Goal: Information Seeking & Learning: Learn about a topic

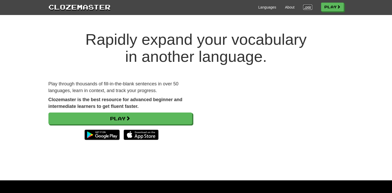
click at [303, 6] on link "Login" at bounding box center [307, 7] width 9 height 5
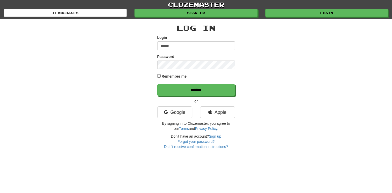
type input "******"
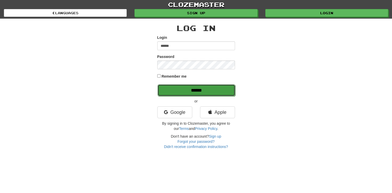
click at [209, 90] on input "******" at bounding box center [197, 91] width 78 height 12
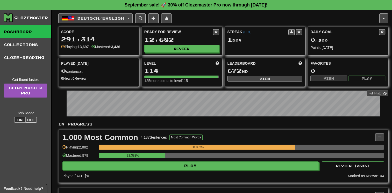
click at [124, 19] on span "Deutsch / English" at bounding box center [101, 18] width 47 height 4
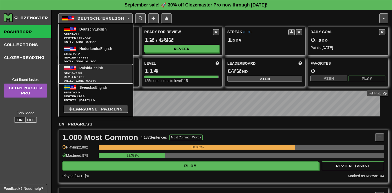
click at [121, 71] on span "Streak: 44" at bounding box center [96, 73] width 64 height 4
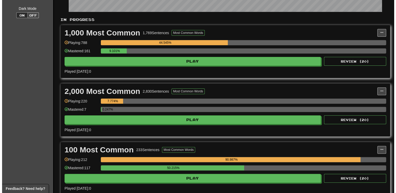
scroll to position [104, 0]
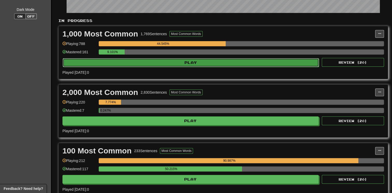
click at [159, 60] on button "Play" at bounding box center [191, 62] width 256 height 9
select select "**"
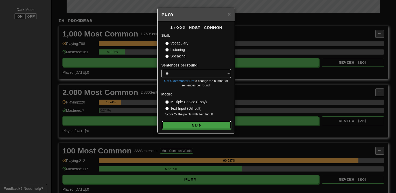
click at [187, 127] on button "Go" at bounding box center [196, 125] width 69 height 9
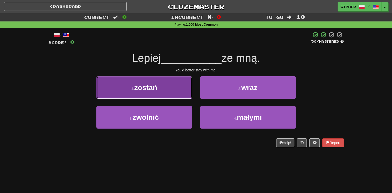
click at [175, 94] on button "1 . zostań" at bounding box center [144, 87] width 96 height 23
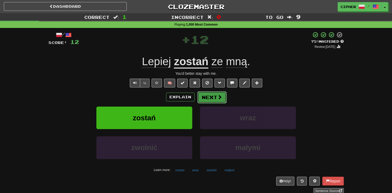
click at [213, 95] on button "Next" at bounding box center [212, 98] width 29 height 12
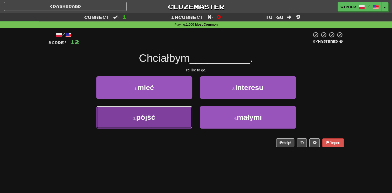
click at [168, 116] on button "3 . pójść" at bounding box center [144, 117] width 96 height 23
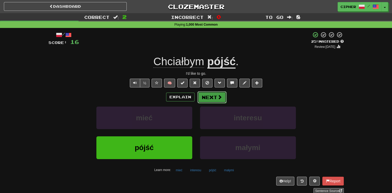
click at [203, 99] on button "Next" at bounding box center [212, 98] width 29 height 12
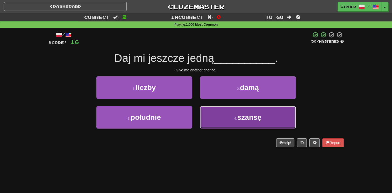
click at [210, 119] on button "4 . szansę" at bounding box center [248, 117] width 96 height 23
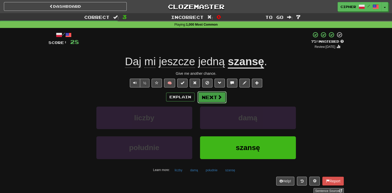
click at [210, 100] on button "Next" at bounding box center [212, 98] width 29 height 12
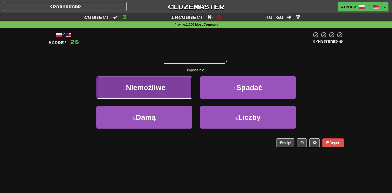
click at [174, 90] on button "1 . Niemożliwe" at bounding box center [144, 87] width 96 height 23
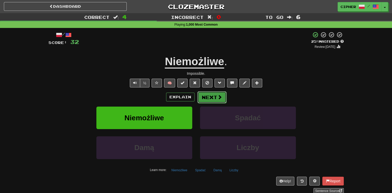
click at [208, 101] on button "Next" at bounding box center [212, 98] width 29 height 12
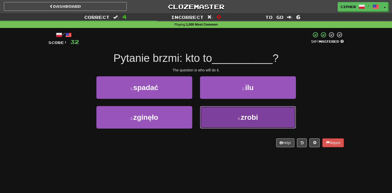
click at [214, 111] on button "4 . zrobi" at bounding box center [248, 117] width 96 height 23
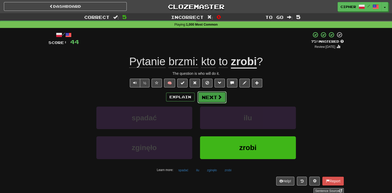
click at [208, 96] on button "Next" at bounding box center [212, 98] width 29 height 12
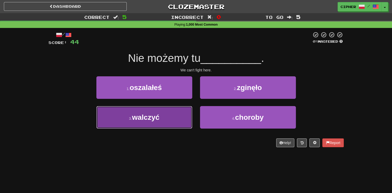
click at [164, 119] on button "3 . walczyć" at bounding box center [144, 117] width 96 height 23
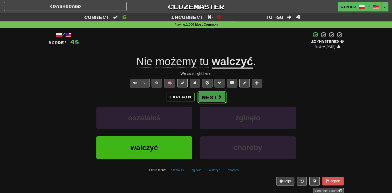
click at [215, 100] on button "Next" at bounding box center [212, 98] width 29 height 12
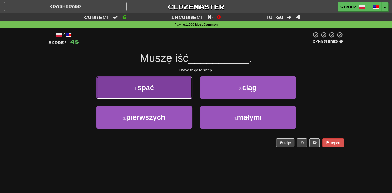
click at [181, 96] on button "1 . spać" at bounding box center [144, 87] width 96 height 23
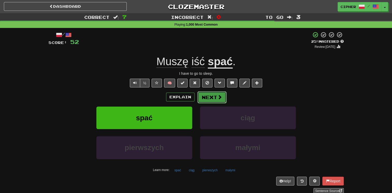
click at [212, 96] on button "Next" at bounding box center [212, 98] width 29 height 12
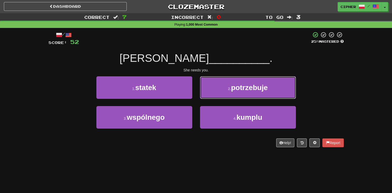
click at [212, 96] on button "2 . potrzebuje" at bounding box center [248, 87] width 96 height 23
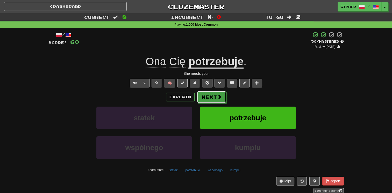
click at [212, 96] on button "Next" at bounding box center [211, 97] width 29 height 12
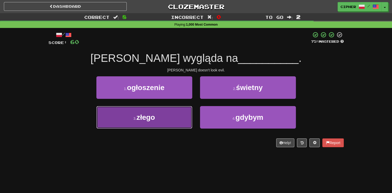
click at [184, 106] on button "3 . złego" at bounding box center [144, 117] width 96 height 23
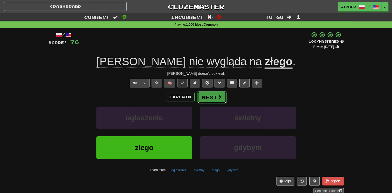
click at [222, 94] on button "Next" at bounding box center [212, 98] width 29 height 12
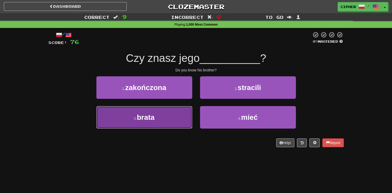
click at [155, 121] on span "brata" at bounding box center [146, 118] width 18 height 8
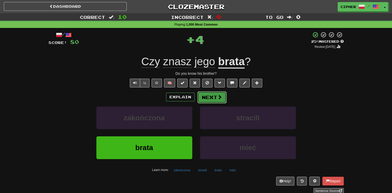
click at [204, 98] on button "Next" at bounding box center [212, 98] width 29 height 12
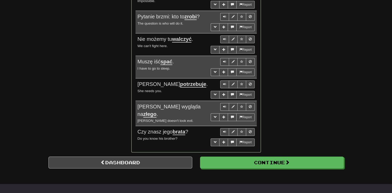
scroll to position [425, 0]
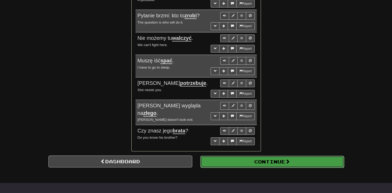
click at [263, 156] on button "Continue" at bounding box center [272, 162] width 144 height 12
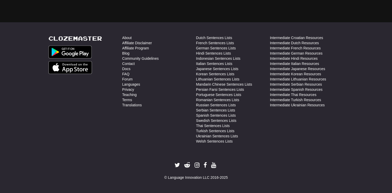
scroll to position [15, 0]
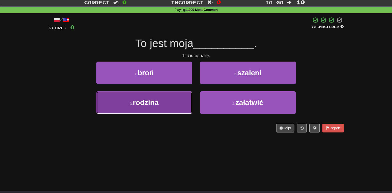
click at [171, 107] on button "3 . rodzina" at bounding box center [144, 103] width 96 height 23
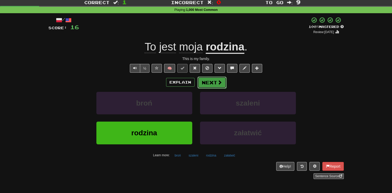
click at [212, 78] on button "Next" at bounding box center [212, 83] width 29 height 12
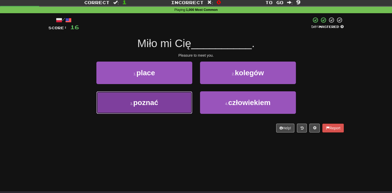
click at [180, 95] on button "3 . poznać" at bounding box center [144, 103] width 96 height 23
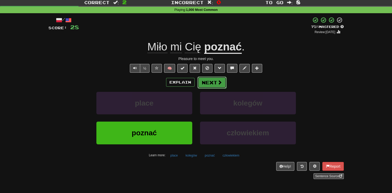
click at [219, 79] on button "Next" at bounding box center [212, 83] width 29 height 12
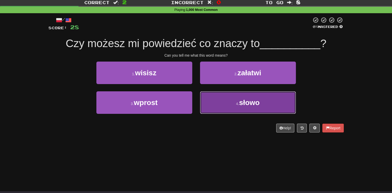
click at [220, 99] on button "4 . słowo" at bounding box center [248, 103] width 96 height 23
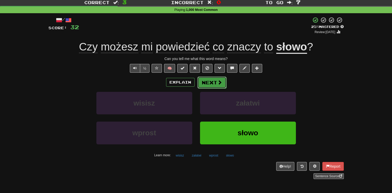
click at [209, 83] on button "Next" at bounding box center [212, 83] width 29 height 12
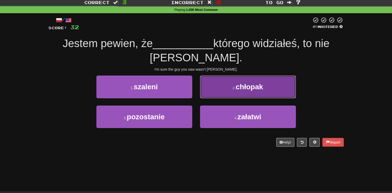
click at [212, 91] on button "2 . chłopak" at bounding box center [248, 87] width 96 height 23
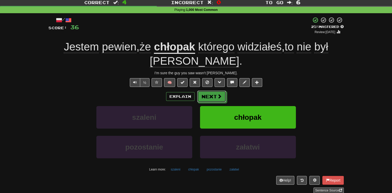
click at [212, 91] on button "Next" at bounding box center [211, 97] width 29 height 12
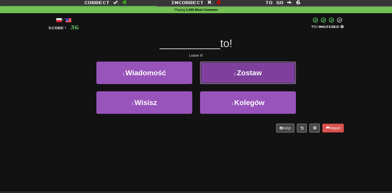
click at [212, 75] on button "2 . Zostaw" at bounding box center [248, 73] width 96 height 23
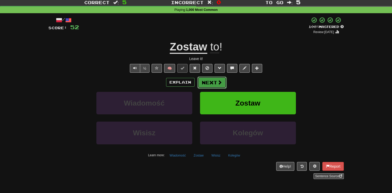
click at [215, 83] on button "Next" at bounding box center [212, 83] width 29 height 12
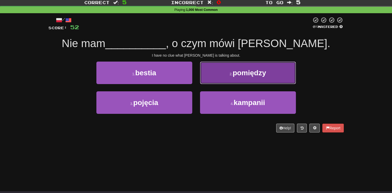
click at [213, 81] on button "2 . pomiędzy" at bounding box center [248, 73] width 96 height 23
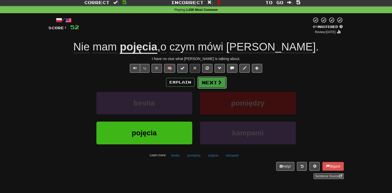
click at [216, 81] on button "Next" at bounding box center [212, 83] width 29 height 12
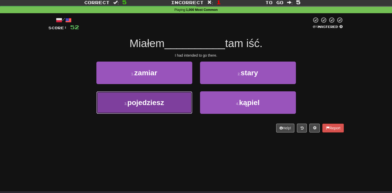
click at [181, 101] on button "3 . pojedziesz" at bounding box center [144, 103] width 96 height 23
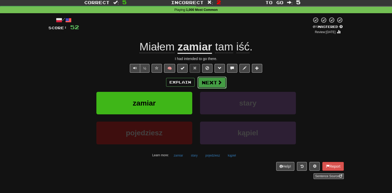
click at [207, 79] on button "Next" at bounding box center [212, 83] width 29 height 12
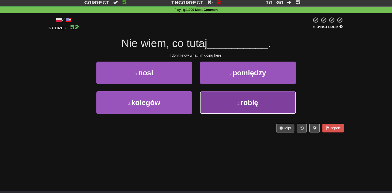
click at [214, 98] on button "4 . robię" at bounding box center [248, 103] width 96 height 23
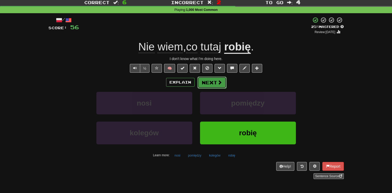
click at [207, 78] on button "Next" at bounding box center [212, 83] width 29 height 12
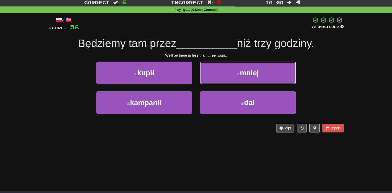
click at [207, 78] on button "2 . mniej" at bounding box center [248, 73] width 96 height 23
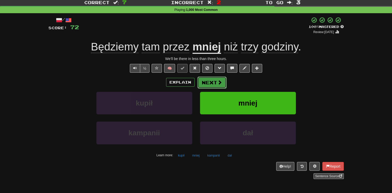
click at [207, 82] on button "Next" at bounding box center [212, 83] width 29 height 12
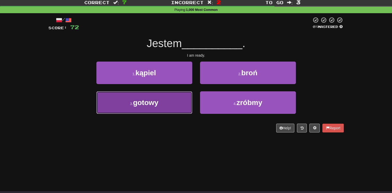
click at [183, 96] on button "3 . gotowy" at bounding box center [144, 103] width 96 height 23
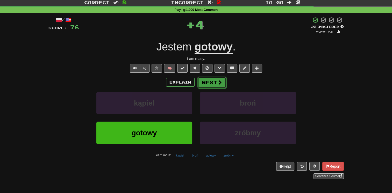
click at [211, 81] on button "Next" at bounding box center [212, 83] width 29 height 12
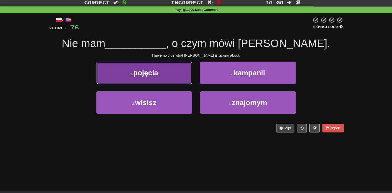
click at [156, 78] on button "1 . pojęcia" at bounding box center [144, 73] width 96 height 23
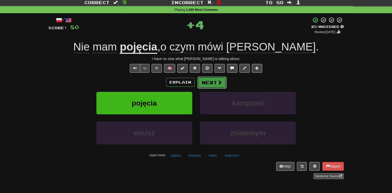
click at [209, 85] on button "Next" at bounding box center [212, 83] width 29 height 12
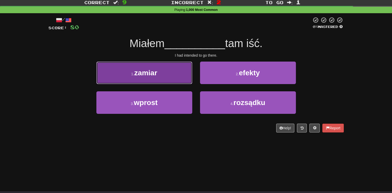
click at [171, 74] on button "1 . zamiar" at bounding box center [144, 73] width 96 height 23
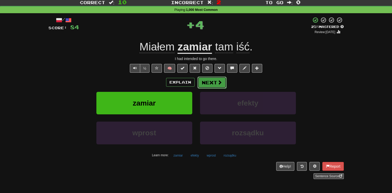
click at [209, 85] on button "Next" at bounding box center [212, 83] width 29 height 12
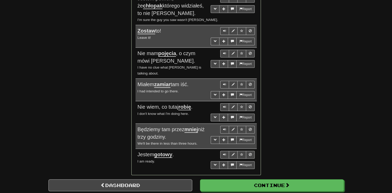
scroll to position [430, 0]
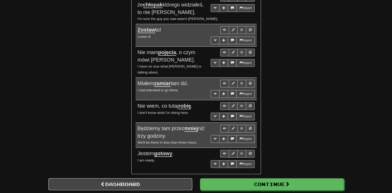
click at [115, 179] on link "Dashboard" at bounding box center [120, 185] width 144 height 12
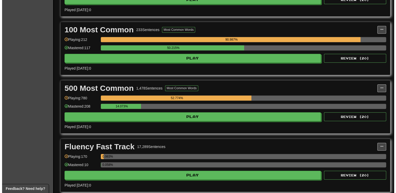
scroll to position [228, 0]
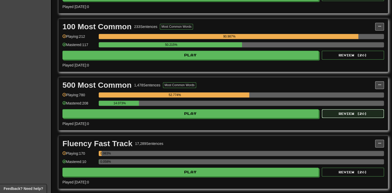
click at [331, 112] on button "Review ( 20 )" at bounding box center [353, 113] width 62 height 9
select select "**"
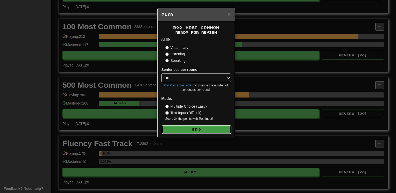
click at [218, 130] on button "Go" at bounding box center [196, 129] width 69 height 9
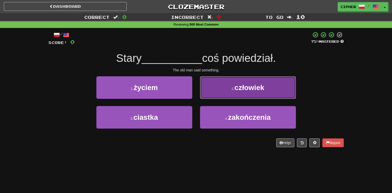
click at [251, 88] on span "człowiek" at bounding box center [250, 88] width 30 height 8
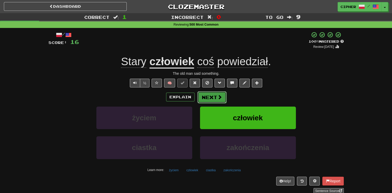
click at [218, 96] on span at bounding box center [220, 97] width 5 height 5
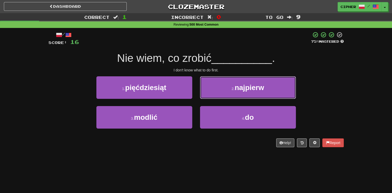
click at [218, 96] on button "2 . najpierw" at bounding box center [248, 87] width 96 height 23
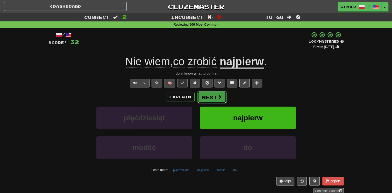
click at [222, 98] on button "Next" at bounding box center [212, 98] width 29 height 12
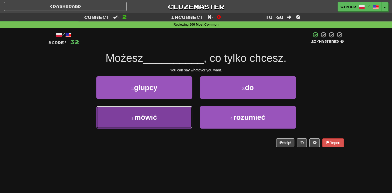
click at [171, 124] on button "3 . mówić" at bounding box center [144, 117] width 96 height 23
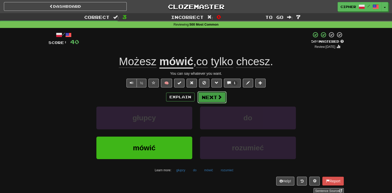
click at [213, 93] on button "Next" at bounding box center [212, 98] width 29 height 12
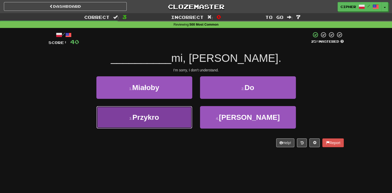
click at [167, 111] on button "3 . Przykro" at bounding box center [144, 117] width 96 height 23
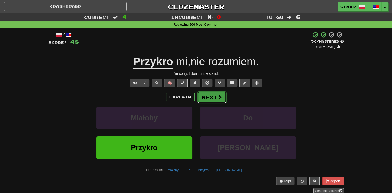
click at [205, 96] on button "Next" at bounding box center [212, 98] width 29 height 12
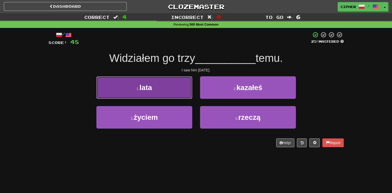
click at [177, 98] on button "1 . lata" at bounding box center [144, 87] width 96 height 23
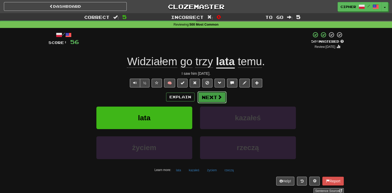
click at [214, 100] on button "Next" at bounding box center [212, 98] width 29 height 12
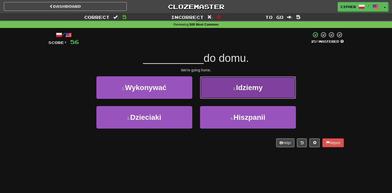
click at [215, 88] on button "2 . Idziemy" at bounding box center [248, 87] width 96 height 23
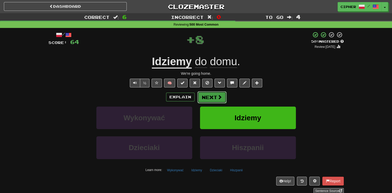
click at [214, 96] on button "Next" at bounding box center [212, 98] width 29 height 12
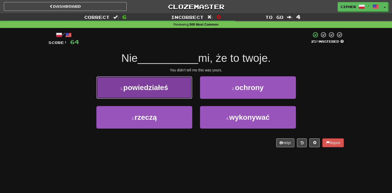
click at [185, 93] on button "1 . powiedziałeś" at bounding box center [144, 87] width 96 height 23
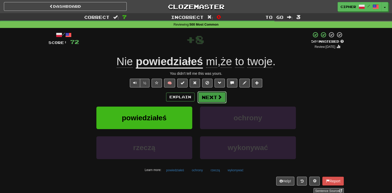
click at [209, 97] on button "Next" at bounding box center [212, 98] width 29 height 12
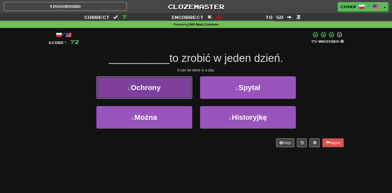
click at [184, 92] on button "1 . Ochrony" at bounding box center [144, 87] width 96 height 23
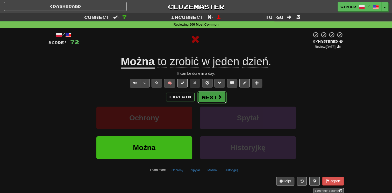
click at [205, 99] on button "Next" at bounding box center [212, 98] width 29 height 12
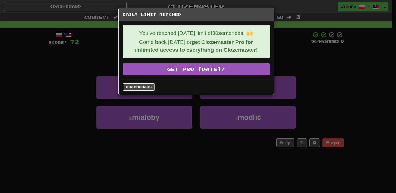
click at [139, 83] on link "Dashboard" at bounding box center [139, 87] width 32 height 8
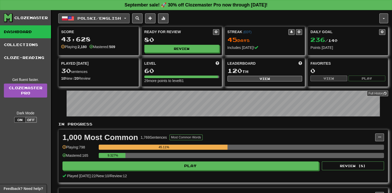
click at [117, 18] on span "Polski / English" at bounding box center [100, 18] width 44 height 4
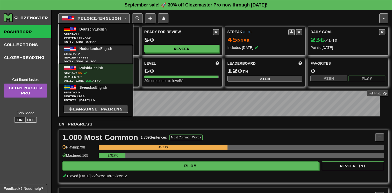
click at [108, 51] on link "Nederlands / English Streak: 0 Review: 7,366 Daily Goal: 0 / 200" at bounding box center [96, 54] width 75 height 19
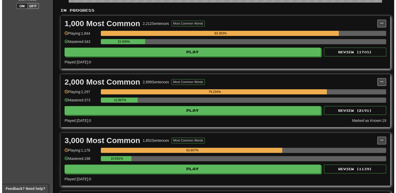
scroll to position [104, 0]
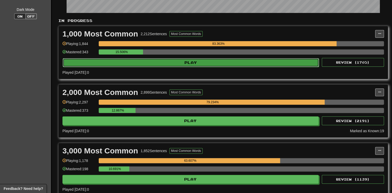
click at [119, 65] on button "Play" at bounding box center [191, 62] width 256 height 9
select select "**"
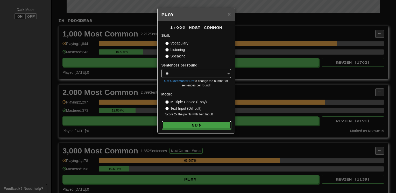
click at [175, 128] on button "Go" at bounding box center [196, 125] width 69 height 9
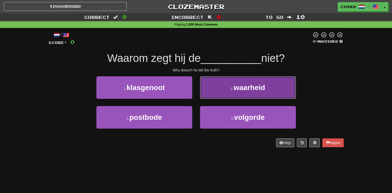
click at [202, 92] on button "2 . waarheid" at bounding box center [248, 87] width 96 height 23
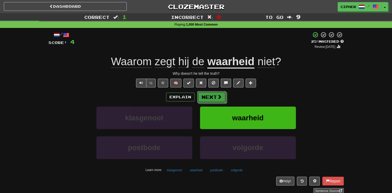
click at [202, 92] on button "Next" at bounding box center [211, 97] width 29 height 12
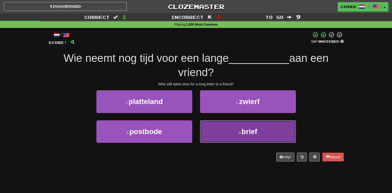
click at [213, 124] on button "4 . brief" at bounding box center [248, 132] width 96 height 23
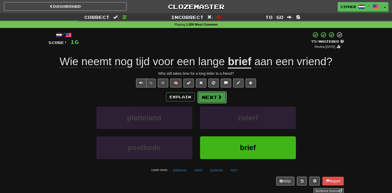
click at [200, 95] on button "Next" at bounding box center [212, 98] width 29 height 12
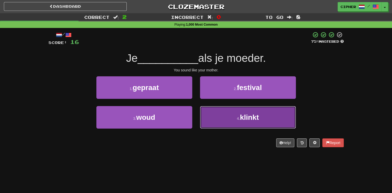
click at [205, 112] on button "4 . klinkt" at bounding box center [248, 117] width 96 height 23
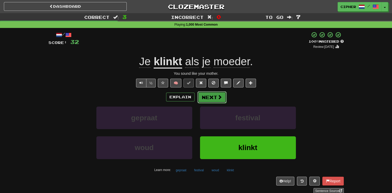
click at [206, 100] on button "Next" at bounding box center [212, 98] width 29 height 12
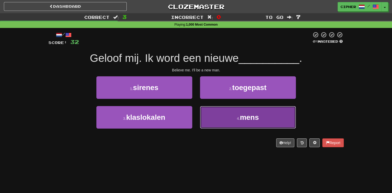
click at [209, 115] on button "4 . mens" at bounding box center [248, 117] width 96 height 23
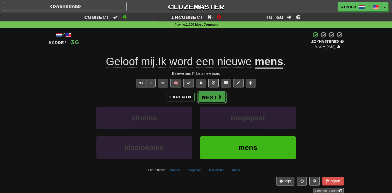
click at [204, 99] on button "Next" at bounding box center [212, 98] width 29 height 12
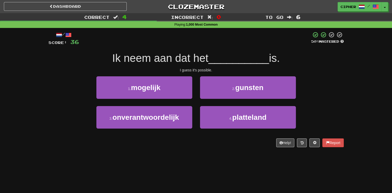
click at [192, 96] on div "1 . mogelijk" at bounding box center [145, 91] width 104 height 30
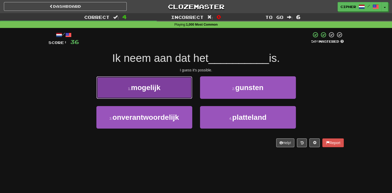
click at [189, 95] on button "1 . mogelijk" at bounding box center [144, 87] width 96 height 23
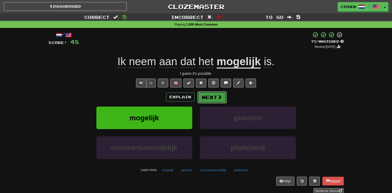
click at [208, 100] on button "Next" at bounding box center [212, 98] width 29 height 12
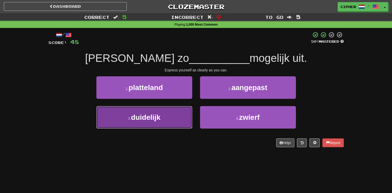
click at [184, 111] on button "3 . duidelijk" at bounding box center [144, 117] width 96 height 23
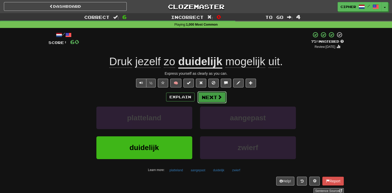
click at [206, 94] on button "Next" at bounding box center [212, 98] width 29 height 12
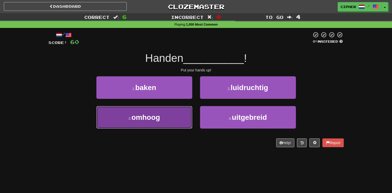
click at [178, 110] on button "3 . omhoog" at bounding box center [144, 117] width 96 height 23
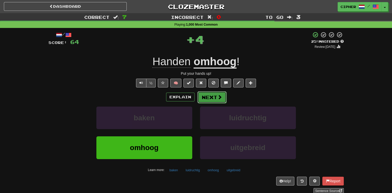
click at [204, 97] on button "Next" at bounding box center [212, 98] width 29 height 12
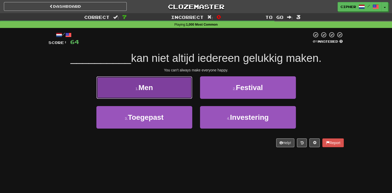
click at [178, 94] on button "1 . Men" at bounding box center [144, 87] width 96 height 23
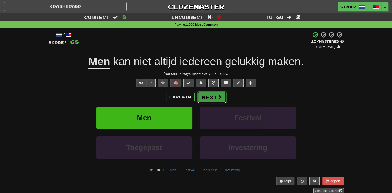
click at [206, 98] on button "Next" at bounding box center [212, 98] width 29 height 12
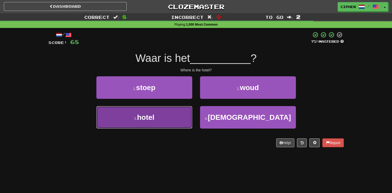
click at [185, 110] on button "3 . hotel" at bounding box center [144, 117] width 96 height 23
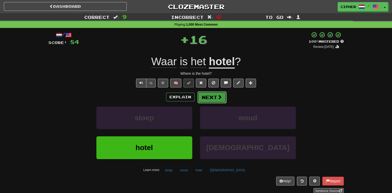
click at [215, 97] on button "Next" at bounding box center [212, 98] width 29 height 12
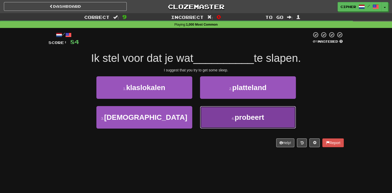
click at [216, 113] on button "4 . probeert" at bounding box center [248, 117] width 96 height 23
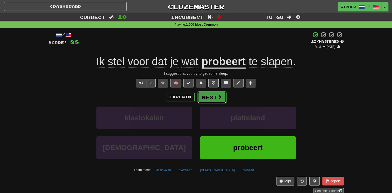
click at [207, 97] on button "Next" at bounding box center [212, 98] width 29 height 12
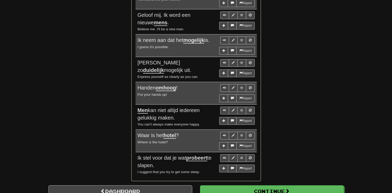
scroll to position [415, 0]
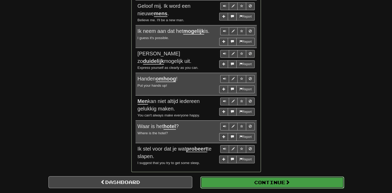
click at [269, 181] on button "Continue" at bounding box center [272, 183] width 144 height 12
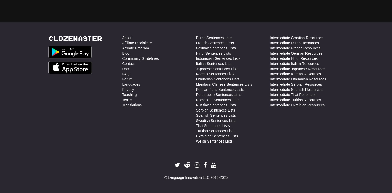
scroll to position [15, 0]
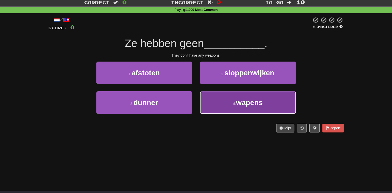
click at [241, 100] on span "wapens" at bounding box center [249, 103] width 27 height 8
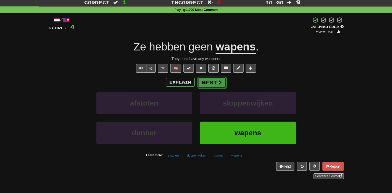
click at [215, 83] on button "Next" at bounding box center [212, 83] width 29 height 12
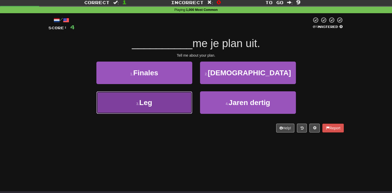
click at [182, 99] on button "3 . Leg" at bounding box center [144, 103] width 96 height 23
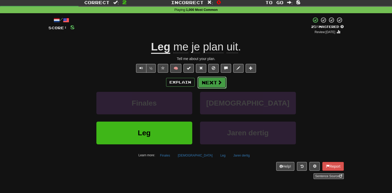
click at [200, 87] on button "Next" at bounding box center [212, 83] width 29 height 12
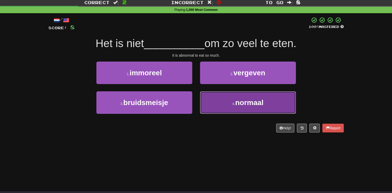
click at [213, 105] on button "4 . normaal" at bounding box center [248, 103] width 96 height 23
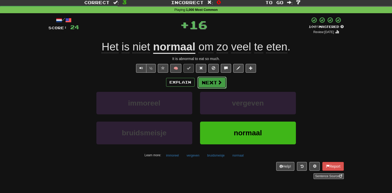
click at [209, 83] on button "Next" at bounding box center [212, 83] width 29 height 12
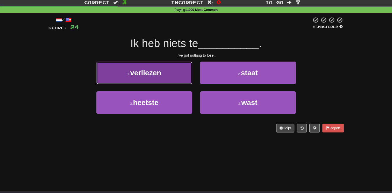
click at [180, 80] on button "1 . verliezen" at bounding box center [144, 73] width 96 height 23
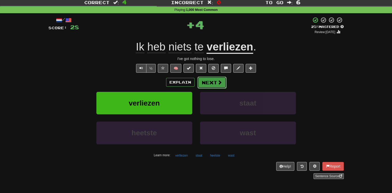
click at [204, 83] on button "Next" at bounding box center [212, 83] width 29 height 12
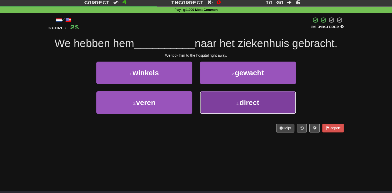
click at [214, 105] on button "4 . direct" at bounding box center [248, 103] width 96 height 23
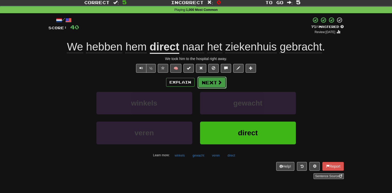
click at [200, 81] on button "Next" at bounding box center [212, 83] width 29 height 12
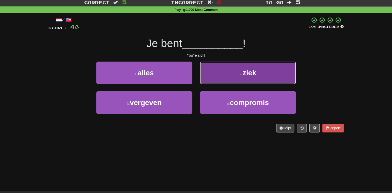
click at [205, 80] on button "2 . ziek" at bounding box center [248, 73] width 96 height 23
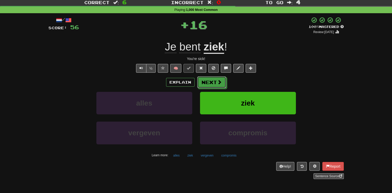
click at [205, 80] on button "Next" at bounding box center [211, 82] width 29 height 12
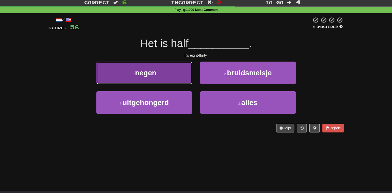
click at [186, 79] on button "1 . negen" at bounding box center [144, 73] width 96 height 23
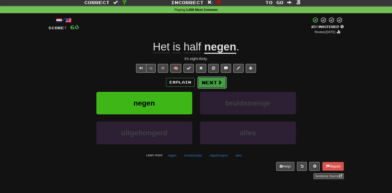
click at [210, 80] on button "Next" at bounding box center [212, 83] width 29 height 12
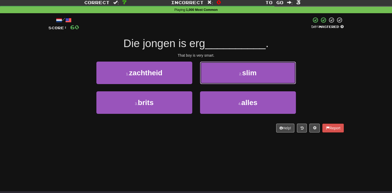
click at [210, 80] on button "2 . slim" at bounding box center [248, 73] width 96 height 23
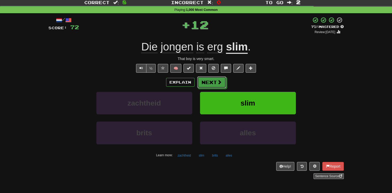
click at [210, 80] on button "Next" at bounding box center [211, 82] width 29 height 12
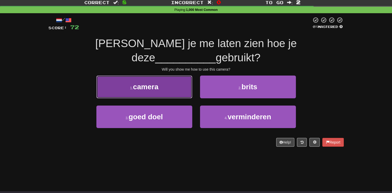
click at [177, 79] on button "1 . camera" at bounding box center [144, 87] width 96 height 23
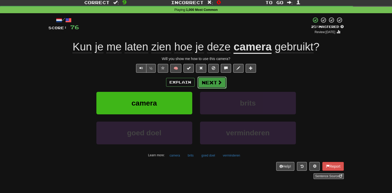
click at [205, 84] on button "Next" at bounding box center [212, 83] width 29 height 12
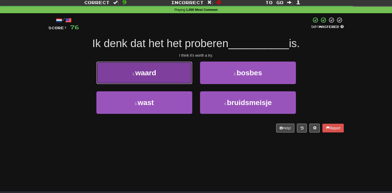
click at [185, 79] on button "1 . waard" at bounding box center [144, 73] width 96 height 23
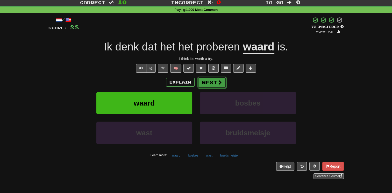
click at [207, 83] on button "Next" at bounding box center [212, 83] width 29 height 12
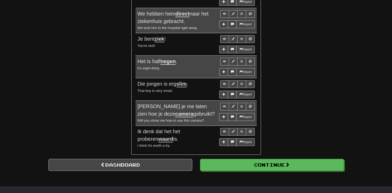
scroll to position [440, 0]
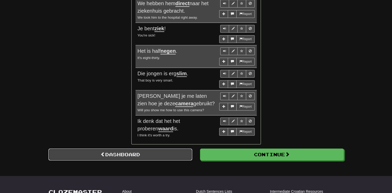
click at [102, 152] on span at bounding box center [103, 154] width 5 height 5
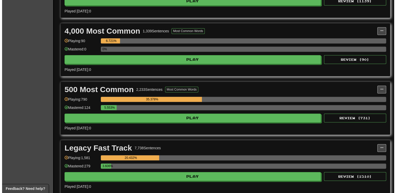
scroll to position [301, 0]
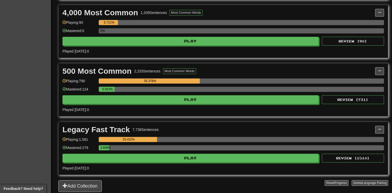
click at [337, 103] on div "500 Most Common 2,233 Sentences Most Common Words Manage Sentences Unpin from D…" at bounding box center [224, 90] width 330 height 53
click at [334, 96] on button "Review ( 731 )" at bounding box center [353, 99] width 62 height 9
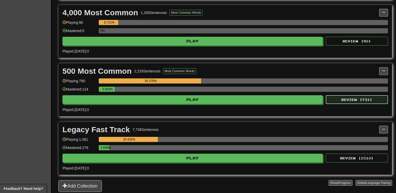
select select "**"
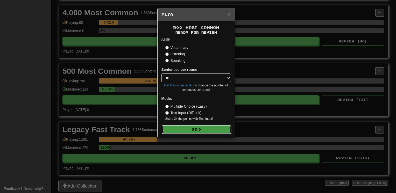
click at [205, 128] on button "Go" at bounding box center [196, 129] width 69 height 9
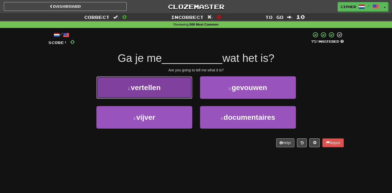
click at [171, 78] on button "1 . vertellen" at bounding box center [144, 87] width 96 height 23
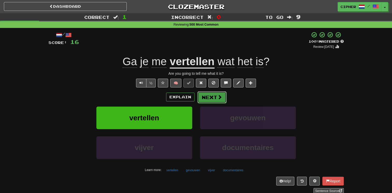
click at [200, 95] on button "Next" at bounding box center [212, 98] width 29 height 12
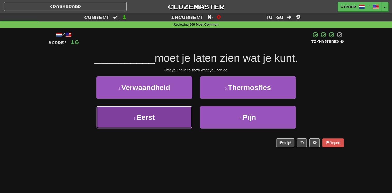
click at [177, 113] on button "3 . Eerst" at bounding box center [144, 117] width 96 height 23
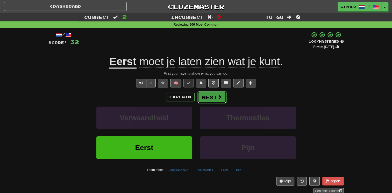
click at [219, 96] on span at bounding box center [220, 97] width 5 height 5
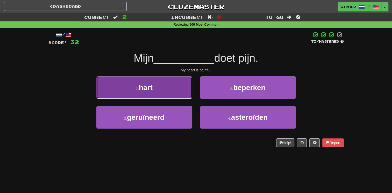
click at [179, 95] on button "1 . hart" at bounding box center [144, 87] width 96 height 23
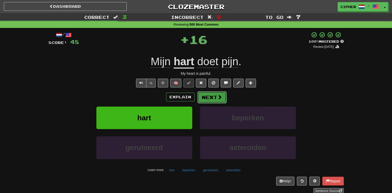
click at [211, 99] on button "Next" at bounding box center [212, 98] width 29 height 12
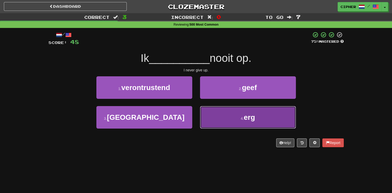
click at [218, 123] on button "4 . erg" at bounding box center [248, 117] width 96 height 23
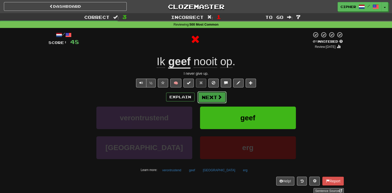
click at [205, 99] on button "Next" at bounding box center [212, 98] width 29 height 12
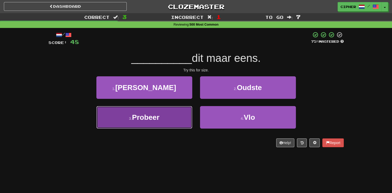
click at [181, 110] on button "3 . Probeer" at bounding box center [144, 117] width 96 height 23
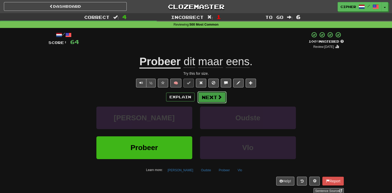
click at [204, 99] on button "Next" at bounding box center [212, 98] width 29 height 12
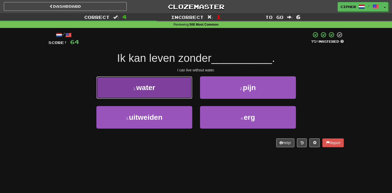
click at [176, 96] on button "1 . water" at bounding box center [144, 87] width 96 height 23
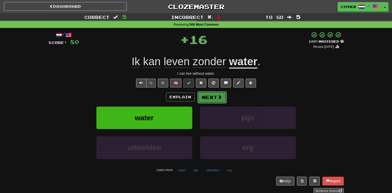
click at [206, 99] on button "Next" at bounding box center [212, 98] width 29 height 12
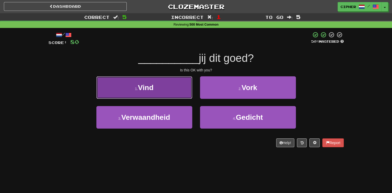
click at [179, 95] on button "1 . Vind" at bounding box center [144, 87] width 96 height 23
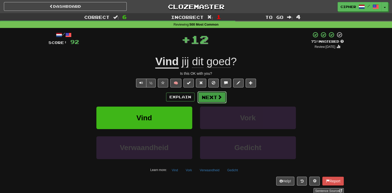
click at [203, 97] on button "Next" at bounding box center [212, 98] width 29 height 12
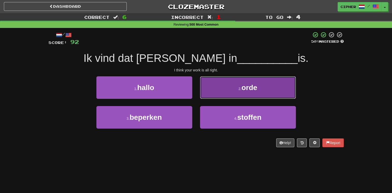
click at [208, 94] on button "2 . orde" at bounding box center [248, 87] width 96 height 23
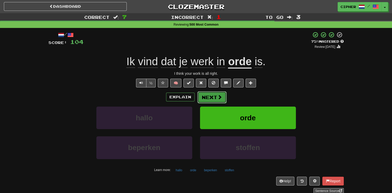
click at [209, 95] on button "Next" at bounding box center [212, 98] width 29 height 12
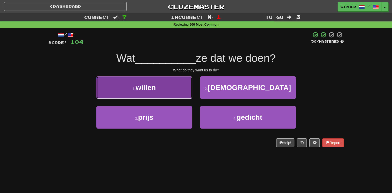
click at [175, 94] on button "1 . willen" at bounding box center [144, 87] width 96 height 23
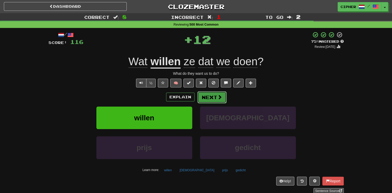
click at [202, 98] on button "Next" at bounding box center [212, 98] width 29 height 12
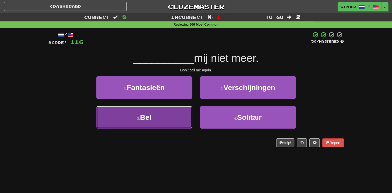
click at [168, 118] on button "3 . Bel" at bounding box center [144, 117] width 96 height 23
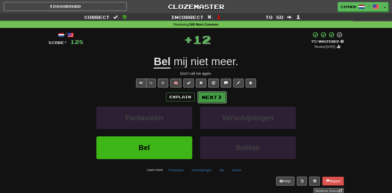
click at [206, 96] on button "Next" at bounding box center [212, 98] width 29 height 12
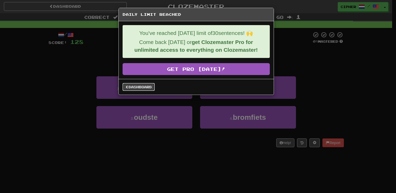
click at [135, 87] on link "Dashboard" at bounding box center [139, 87] width 32 height 8
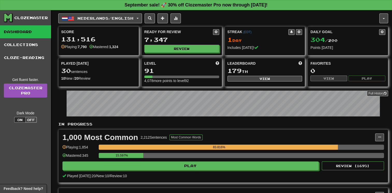
click at [385, 17] on button "button" at bounding box center [384, 18] width 9 height 10
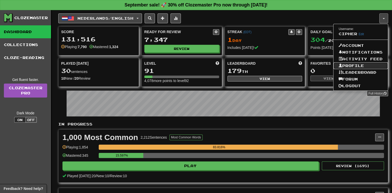
click at [370, 63] on link "Profile" at bounding box center [361, 65] width 54 height 7
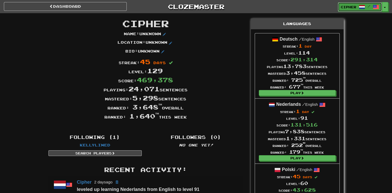
click at [382, 6] on link "Cipher /" at bounding box center [360, 6] width 44 height 9
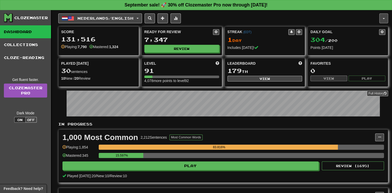
click at [383, 22] on button "button" at bounding box center [384, 18] width 9 height 10
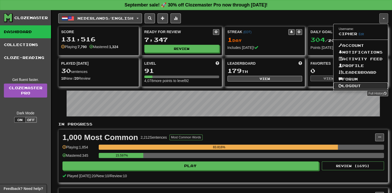
click at [366, 85] on link "Logout" at bounding box center [361, 86] width 54 height 7
